Goal: Register for event/course

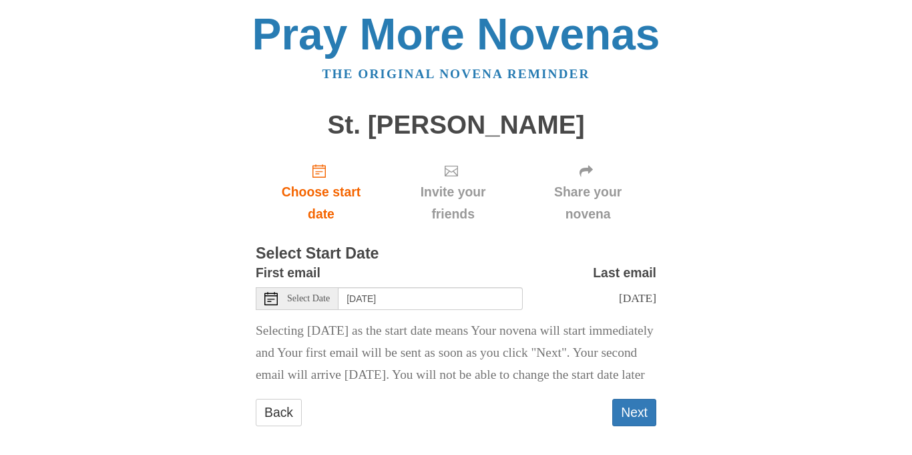
click at [271, 302] on icon at bounding box center [270, 298] width 13 height 13
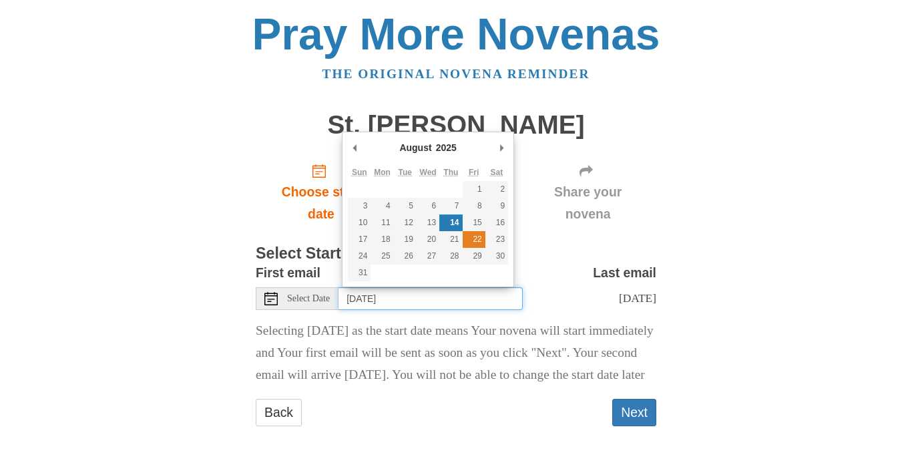
type input "Friday, August 22nd"
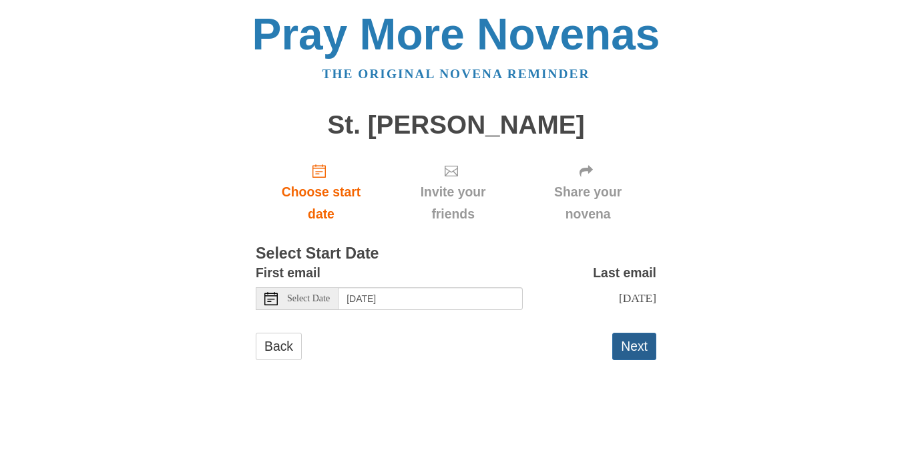
click at [637, 345] on button "Next" at bounding box center [634, 345] width 44 height 27
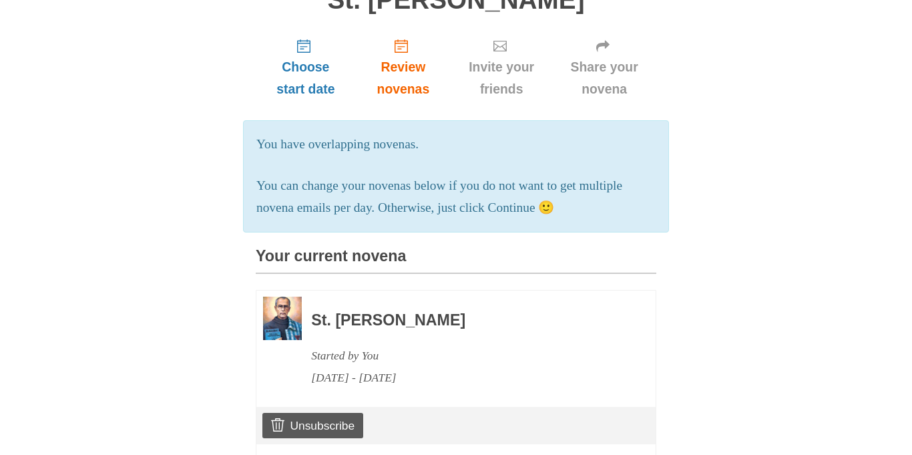
scroll to position [125, 0]
click at [298, 416] on link "Unsubscribe" at bounding box center [312, 424] width 101 height 25
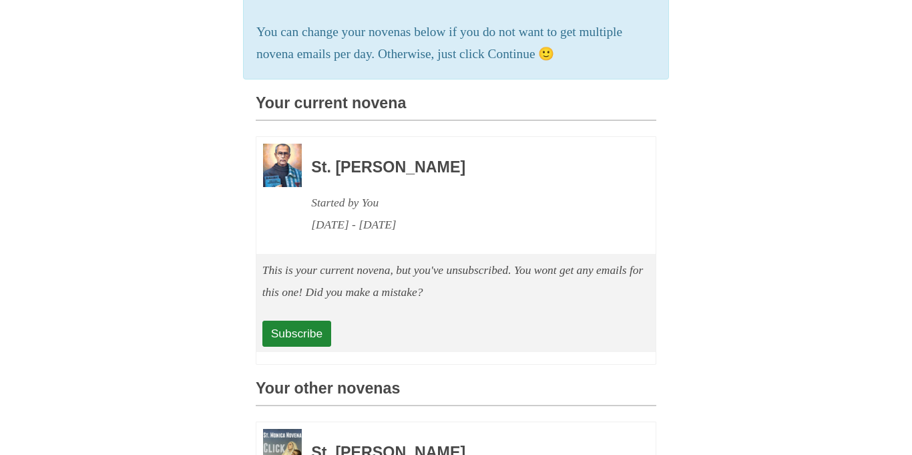
scroll to position [344, 0]
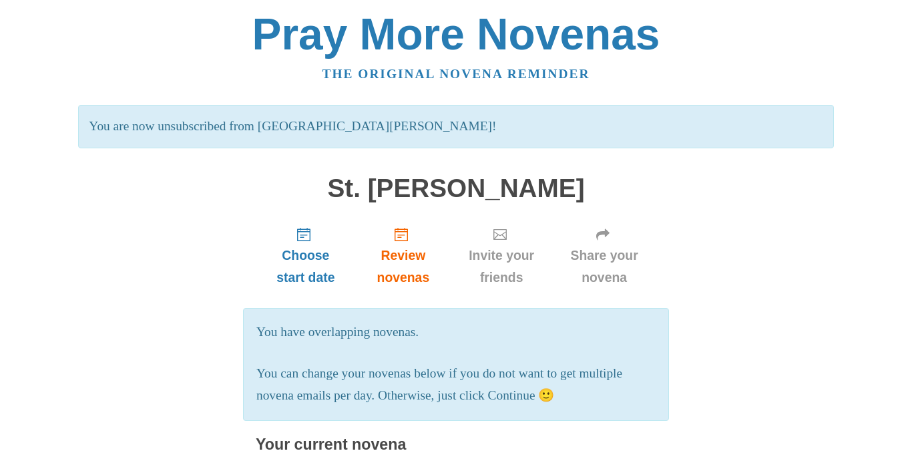
scroll to position [190, 0]
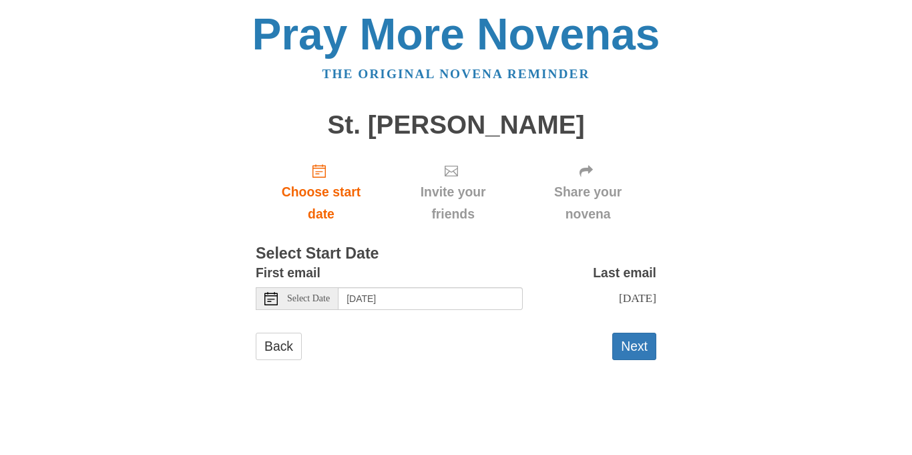
click at [268, 298] on icon at bounding box center [270, 298] width 13 height 13
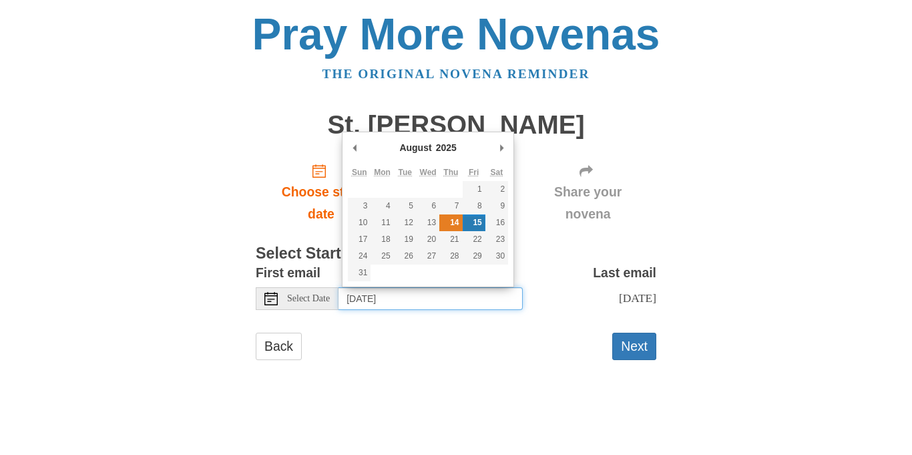
type input "Thursday, August 14th"
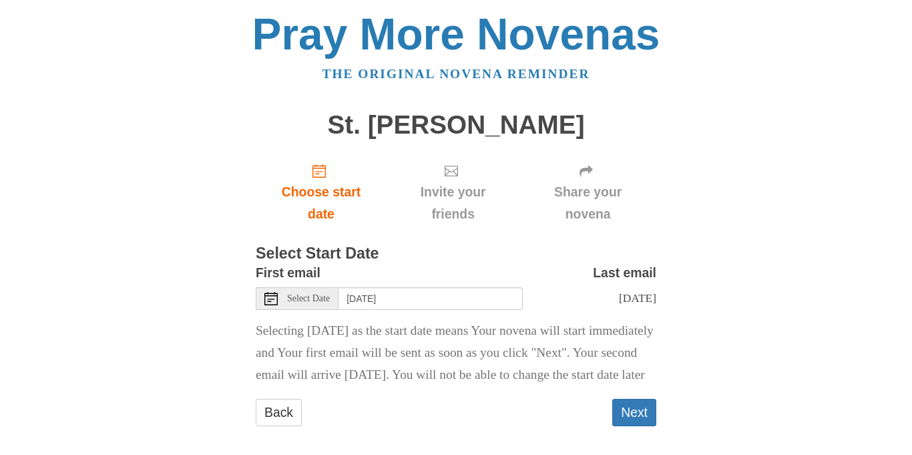
scroll to position [32, 0]
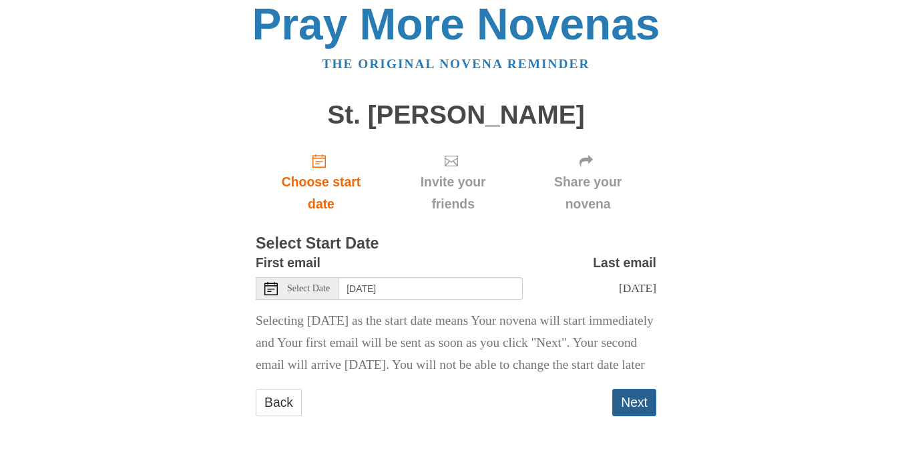
click at [639, 399] on button "Next" at bounding box center [634, 402] width 44 height 27
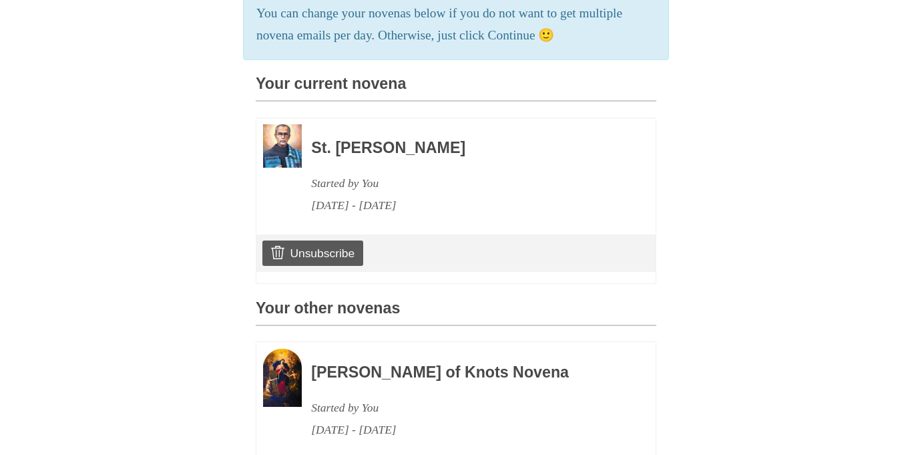
scroll to position [305, 0]
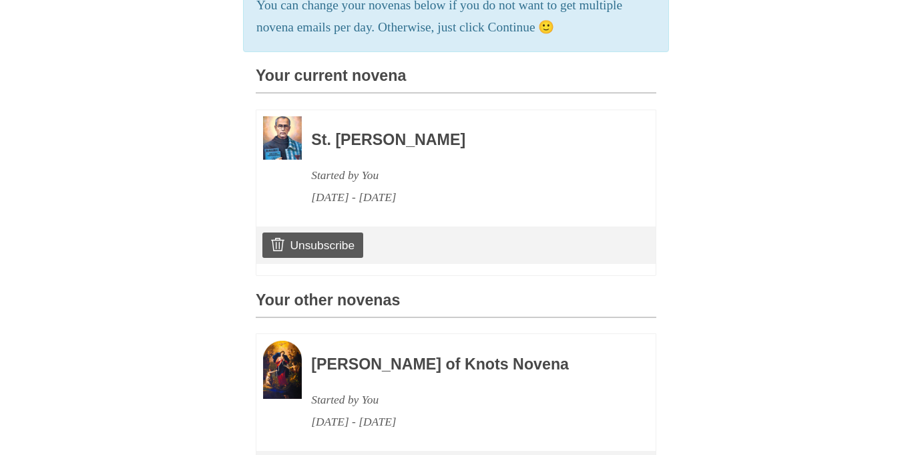
click at [654, 312] on h3 "Your other novenas" at bounding box center [456, 305] width 401 height 26
